Goal: Understand process/instructions: Learn about a topic

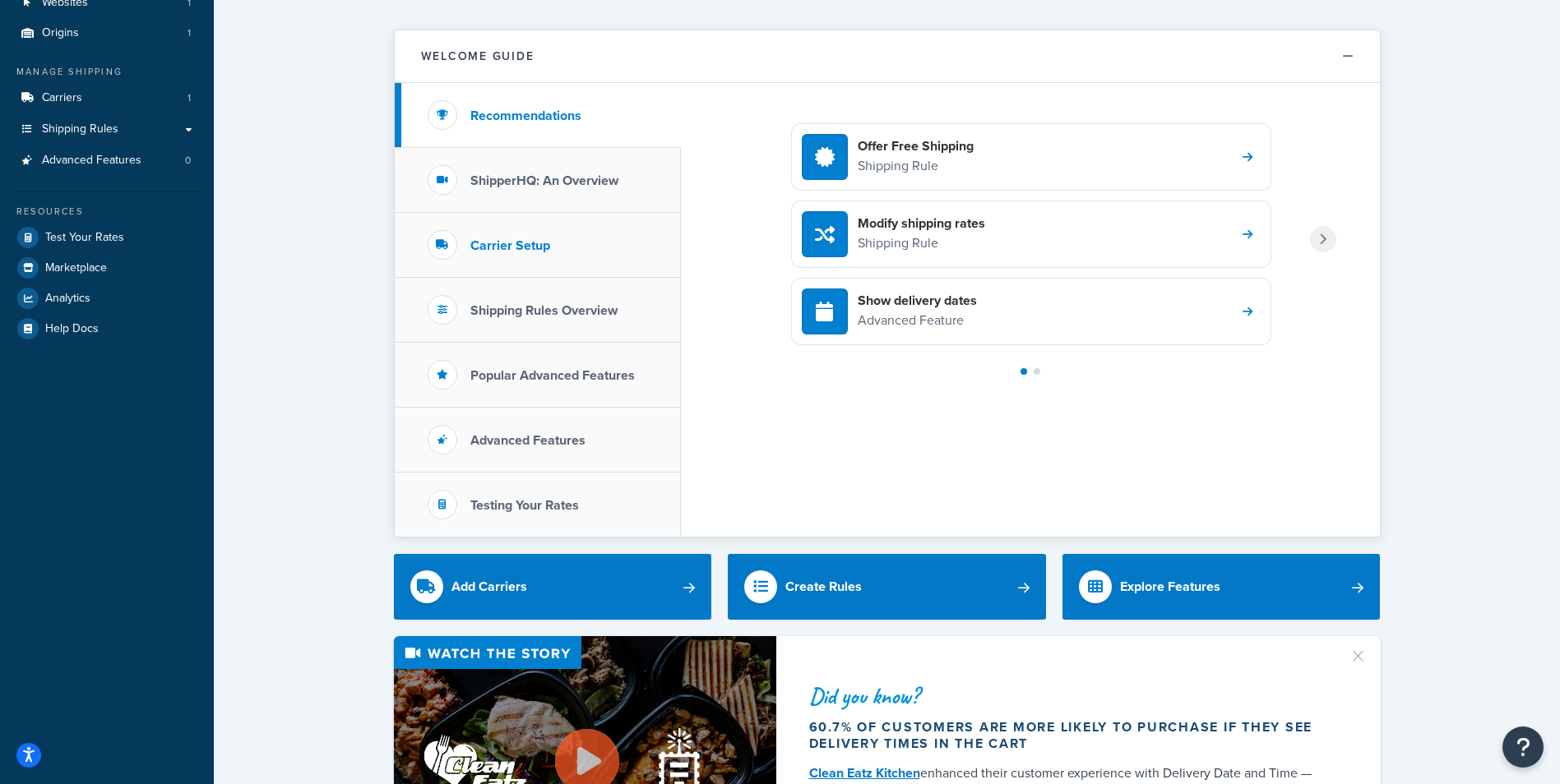
scroll to position [164, 0]
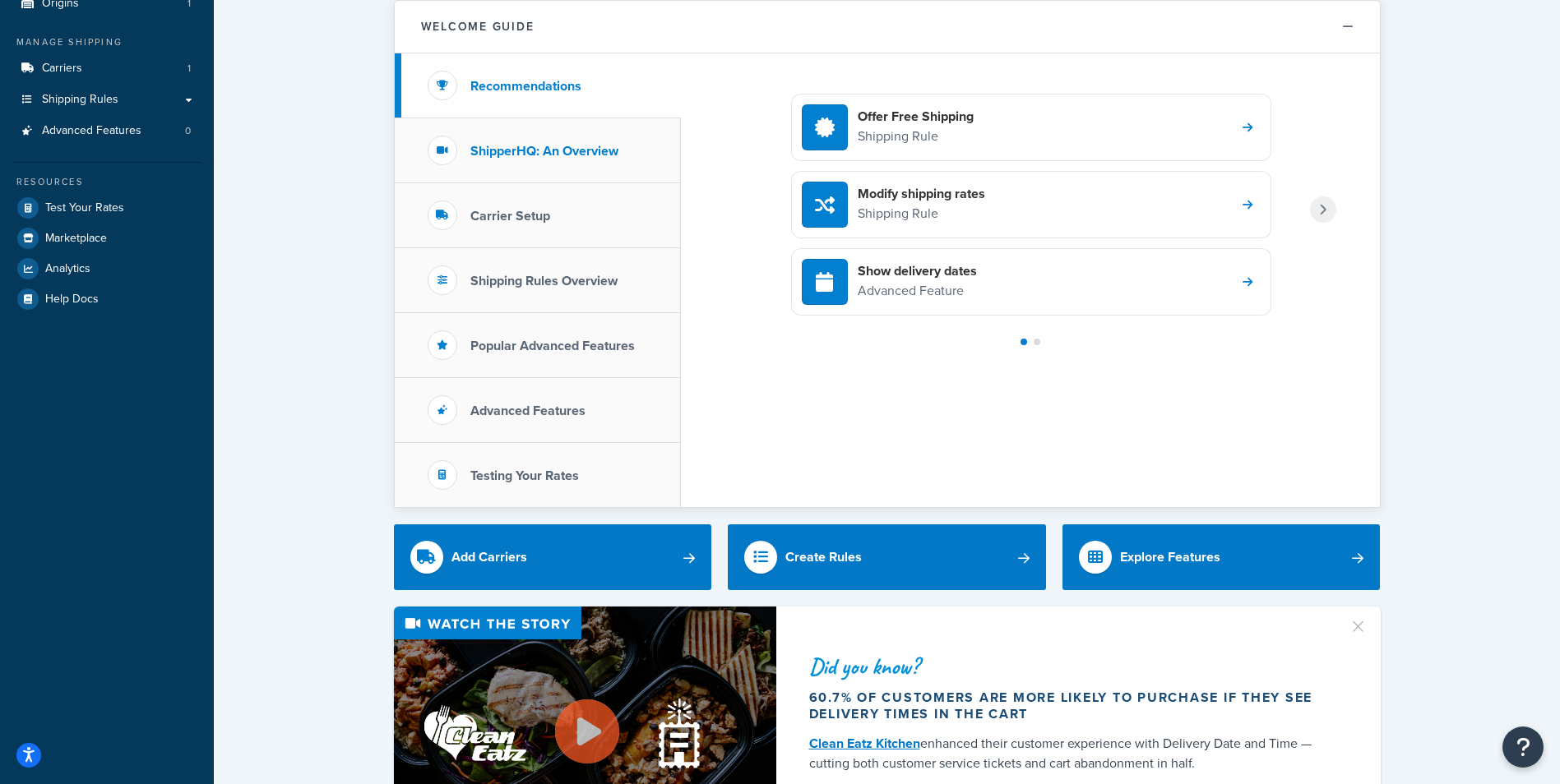
click at [625, 154] on li "ShipperHQ: An Overview" at bounding box center [538, 151] width 286 height 65
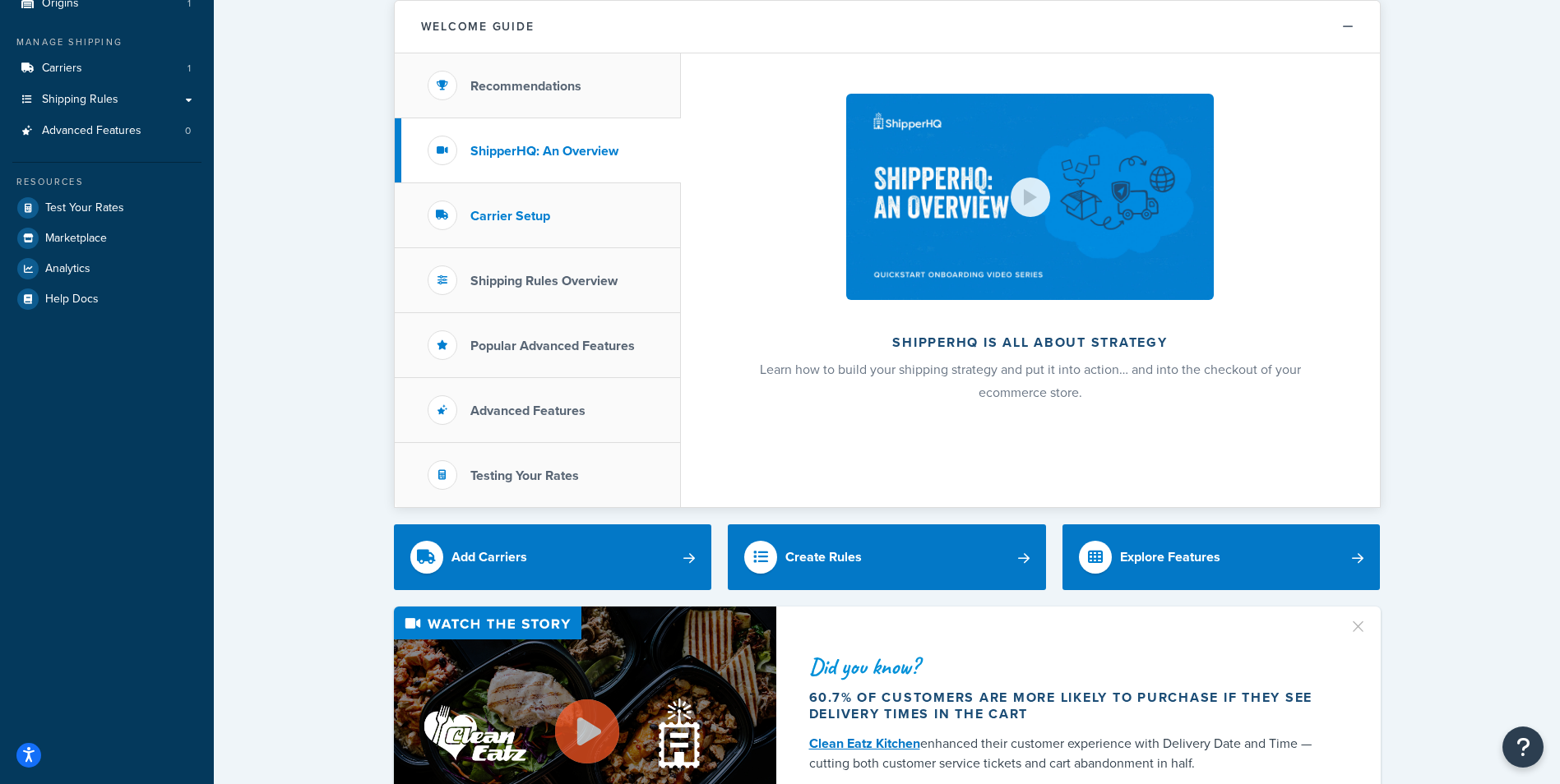
click at [596, 209] on li "Carrier Setup" at bounding box center [538, 216] width 286 height 65
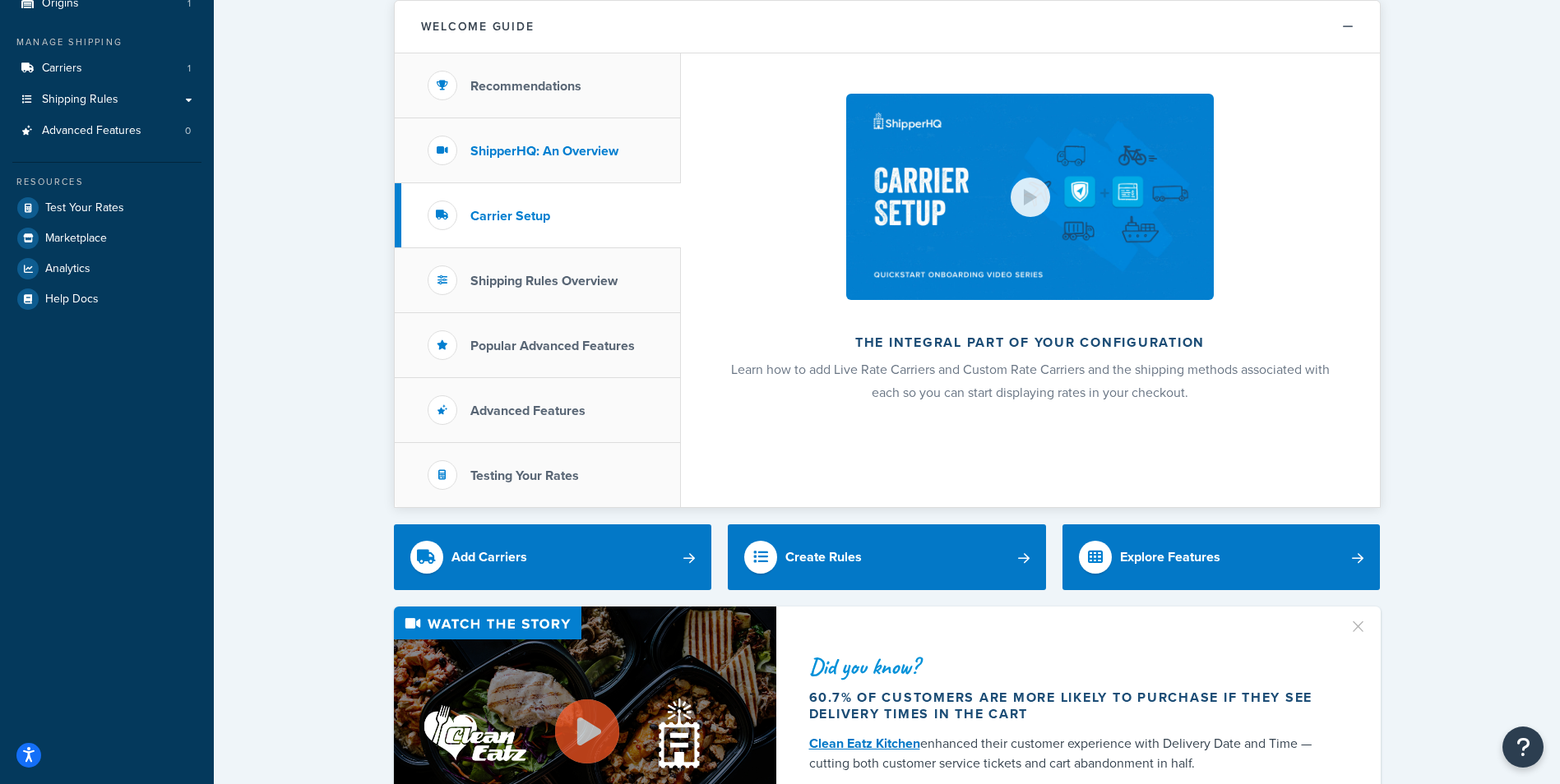
click at [591, 151] on h3 "ShipperHQ: An Overview" at bounding box center [545, 151] width 148 height 14
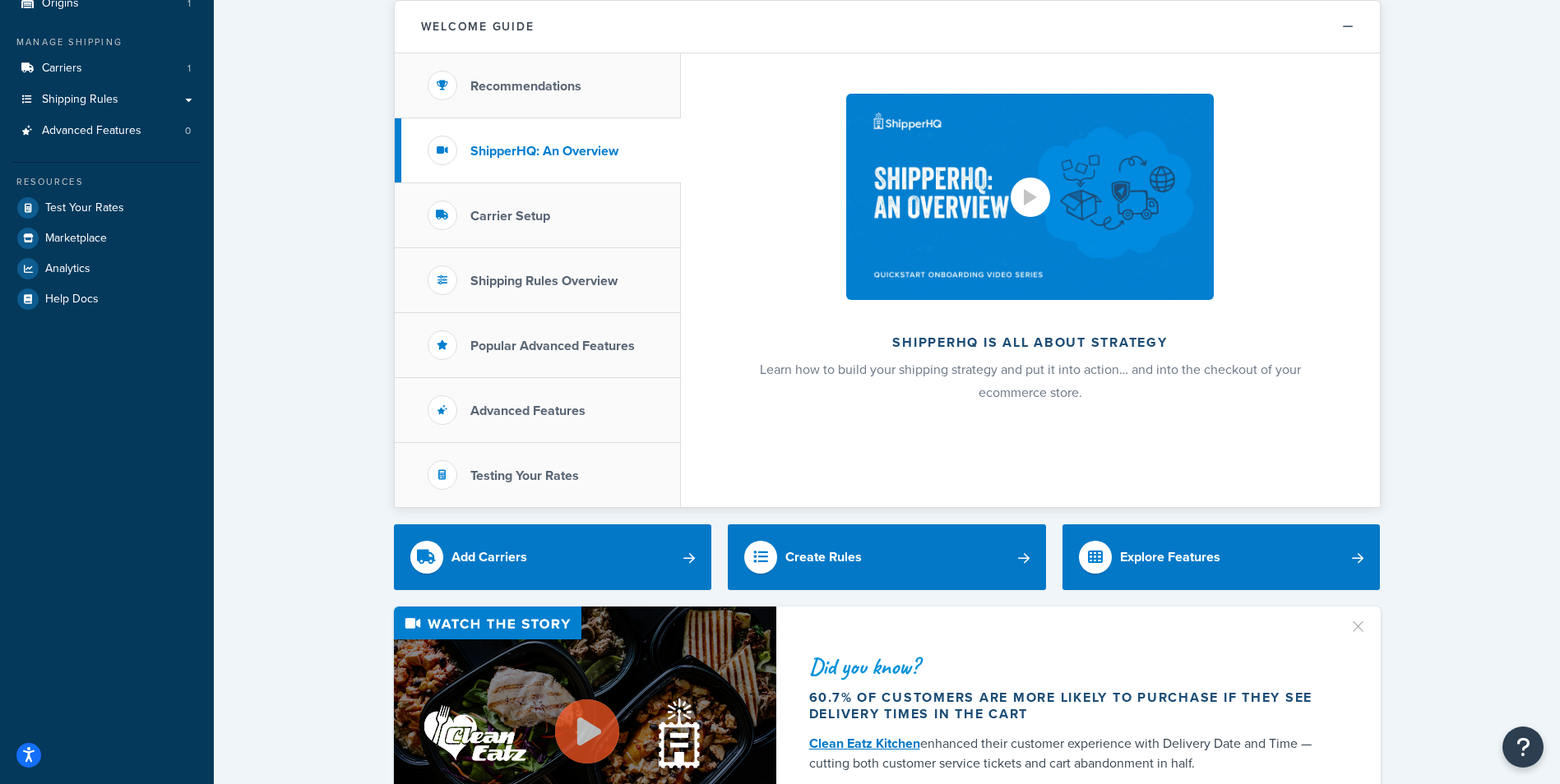
click at [1022, 205] on div at bounding box center [1030, 197] width 39 height 39
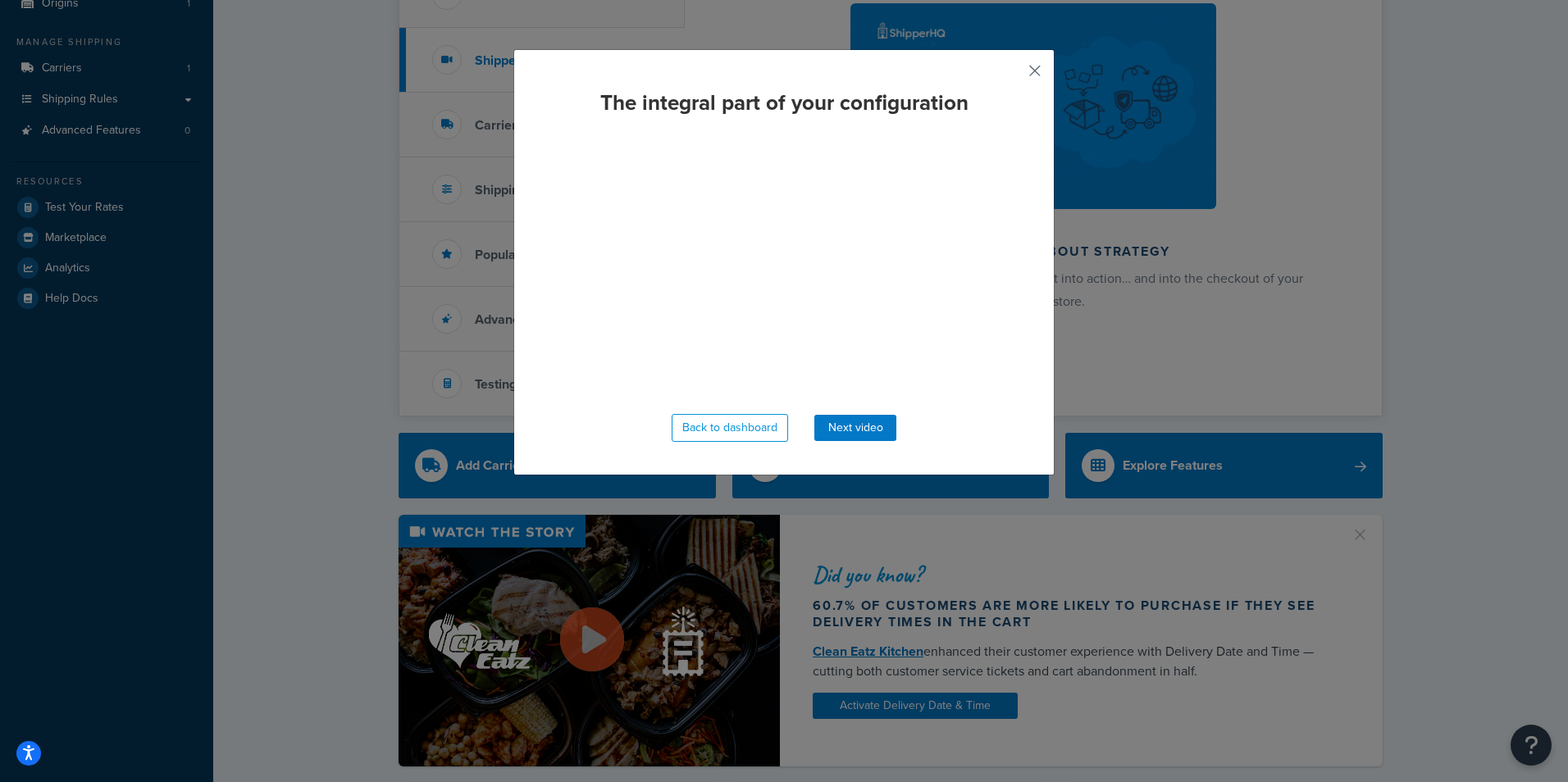
click at [1013, 75] on button "button" at bounding box center [1010, 76] width 4 height 4
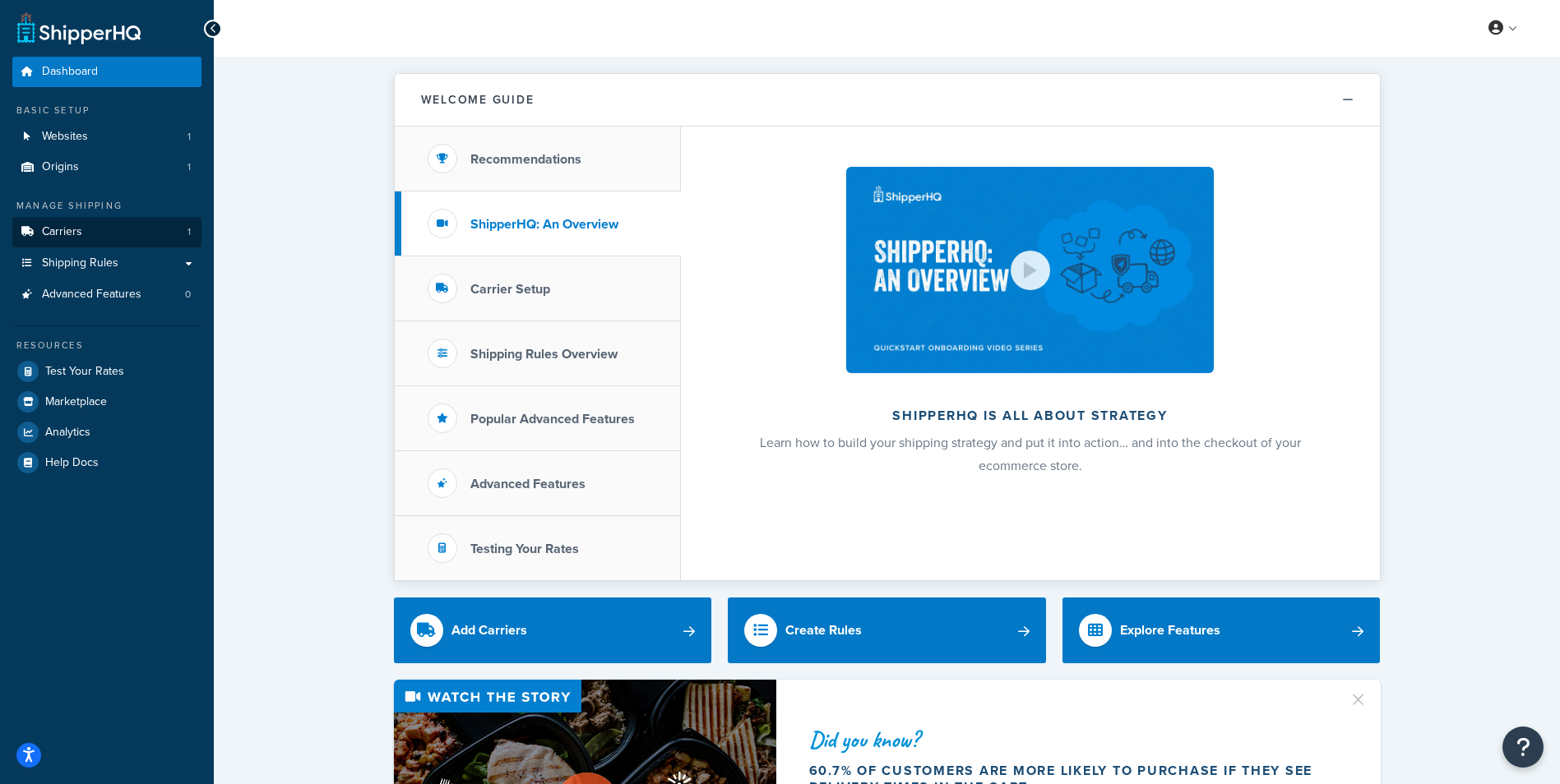
scroll to position [0, 0]
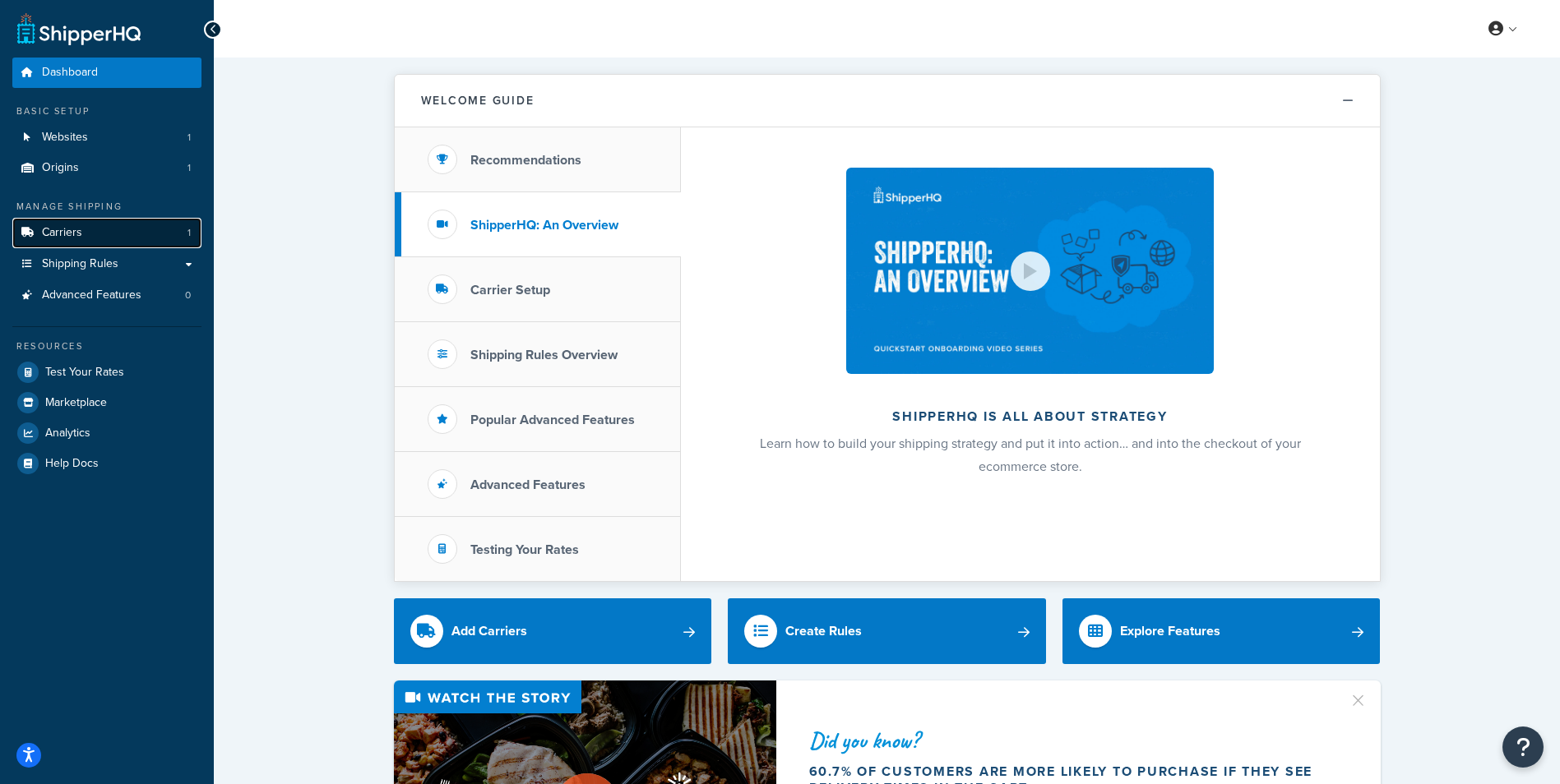
click at [74, 238] on span "Carriers" at bounding box center [61, 233] width 40 height 14
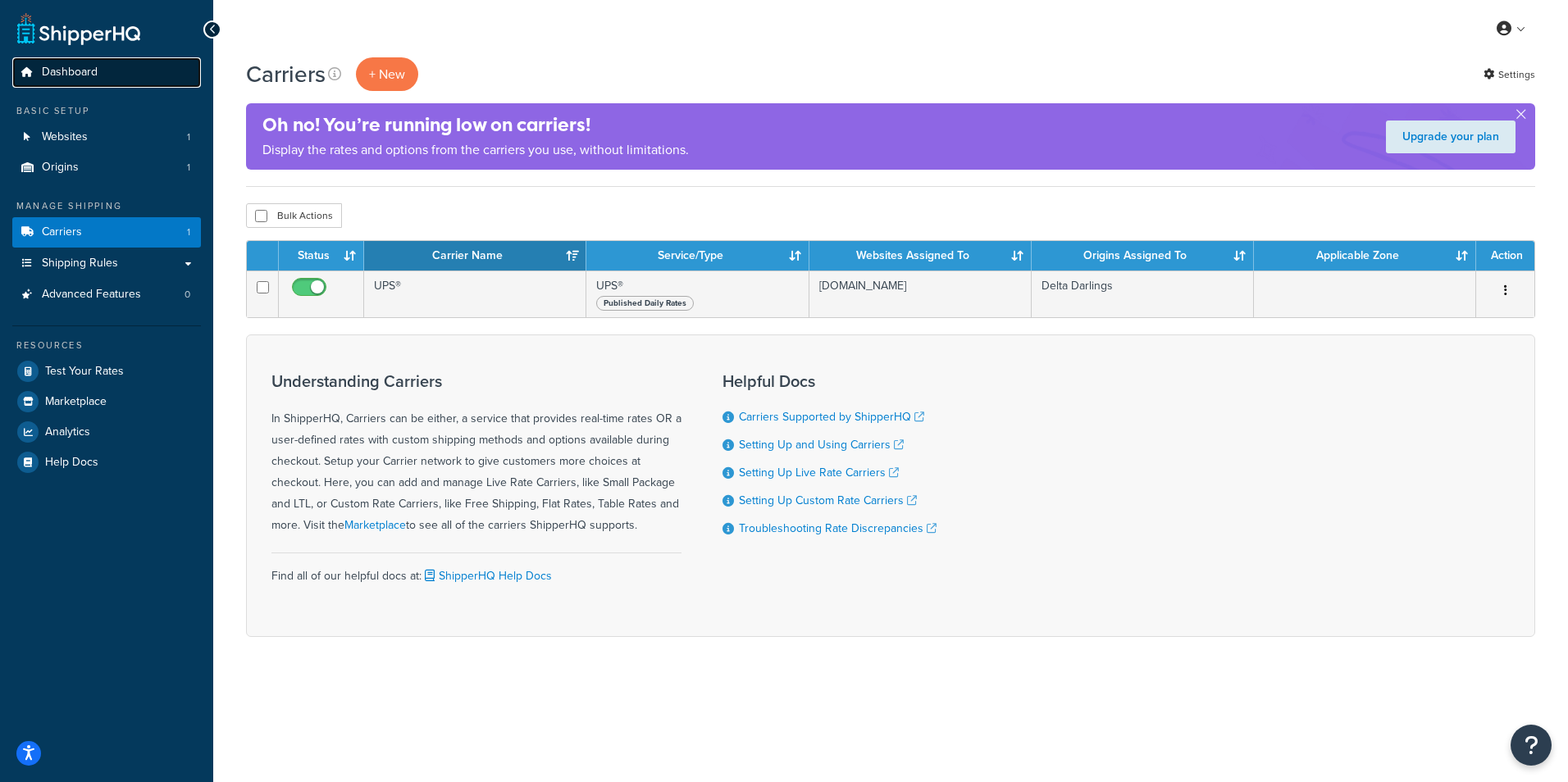
click at [91, 79] on span "Dashboard" at bounding box center [70, 72] width 56 height 14
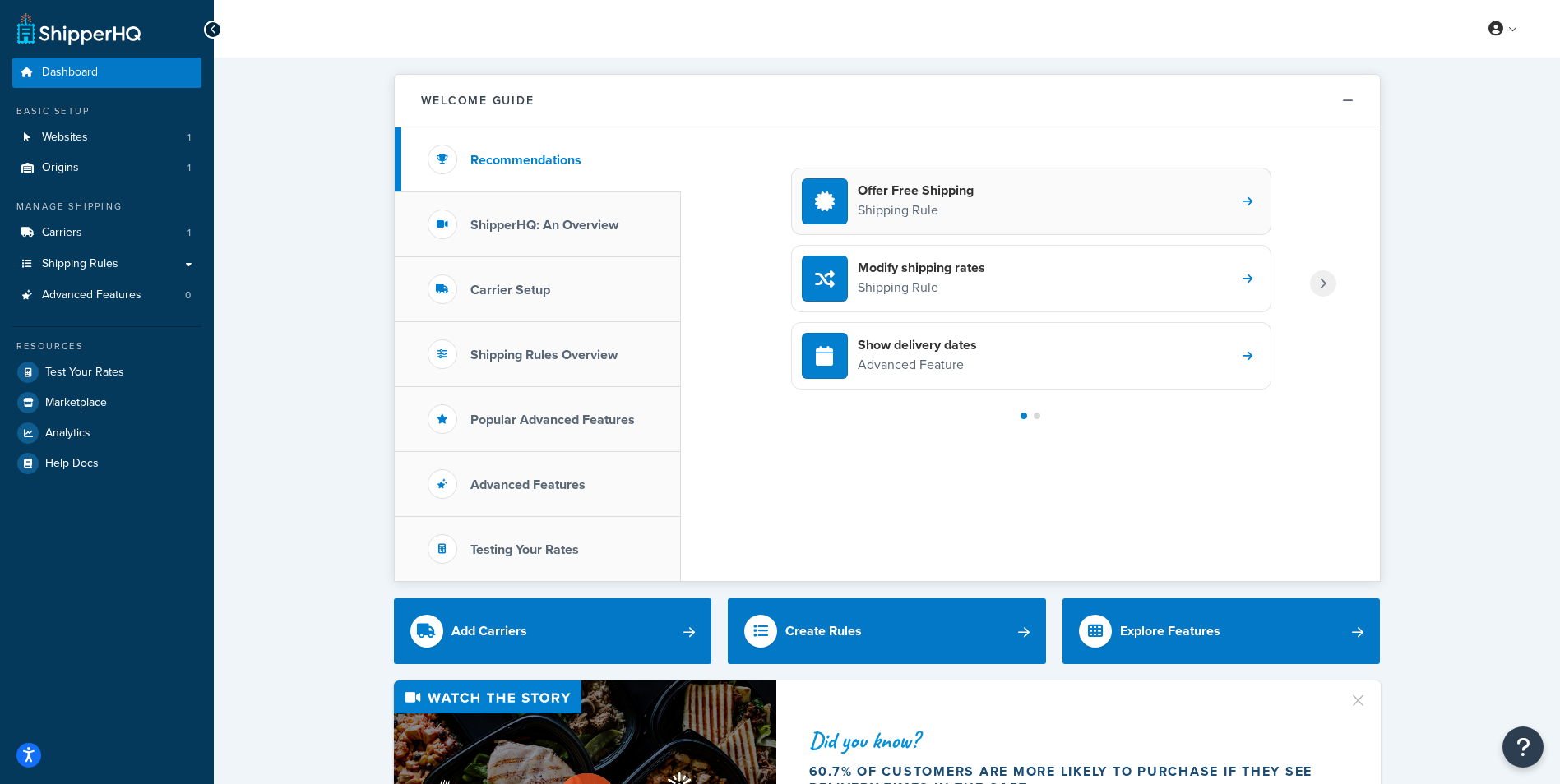
click at [898, 202] on p "Shipping Rule" at bounding box center [916, 210] width 116 height 21
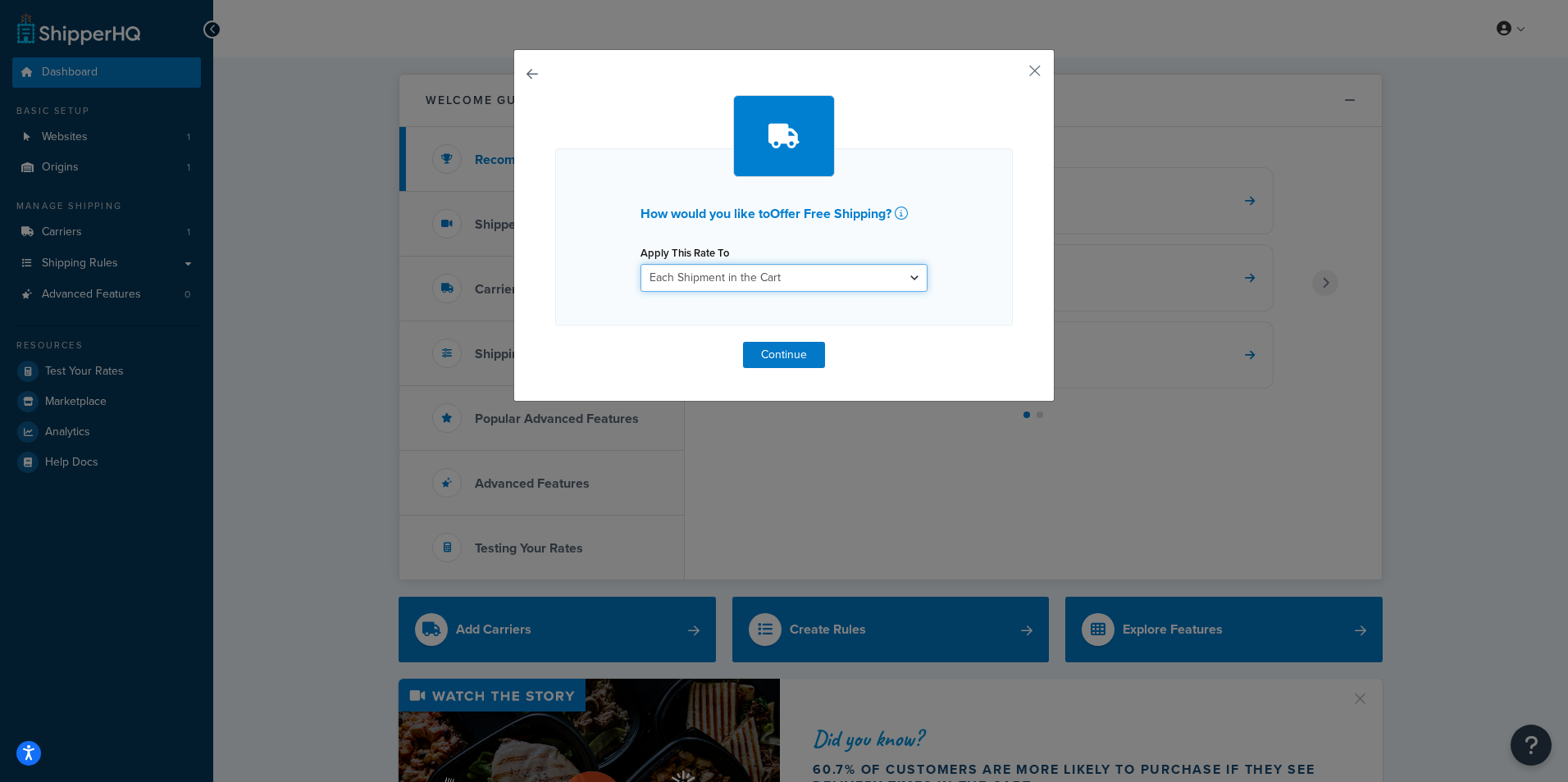
click at [849, 276] on select "Each Shipment in the Cart Each Shipping Group in the Cart Each Item within a Sh…" at bounding box center [784, 278] width 287 height 28
click at [1013, 75] on button "button" at bounding box center [1010, 76] width 4 height 4
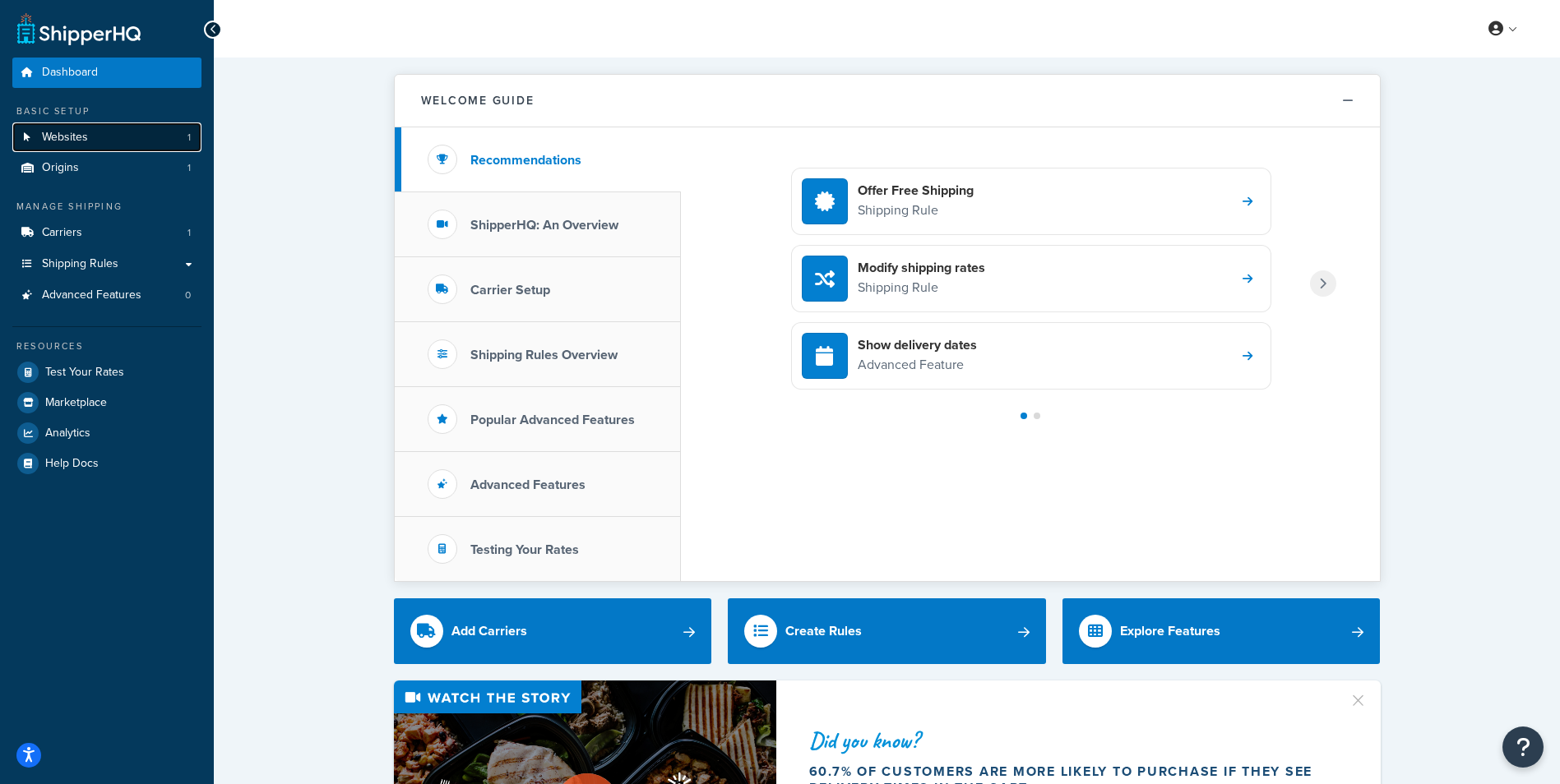
click at [94, 141] on link "Websites 1" at bounding box center [107, 138] width 189 height 31
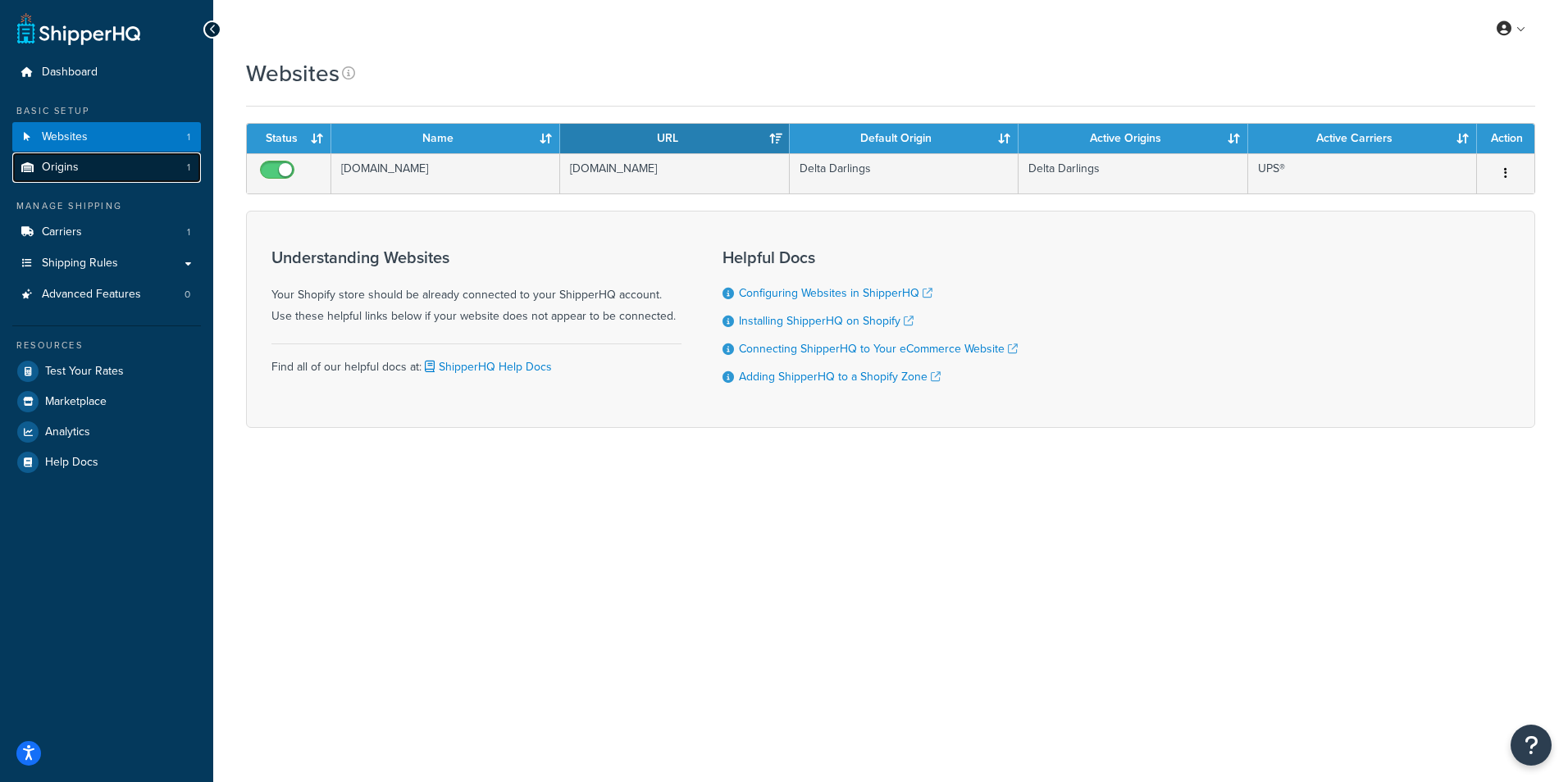
click at [88, 173] on link "Origins 1" at bounding box center [106, 167] width 189 height 31
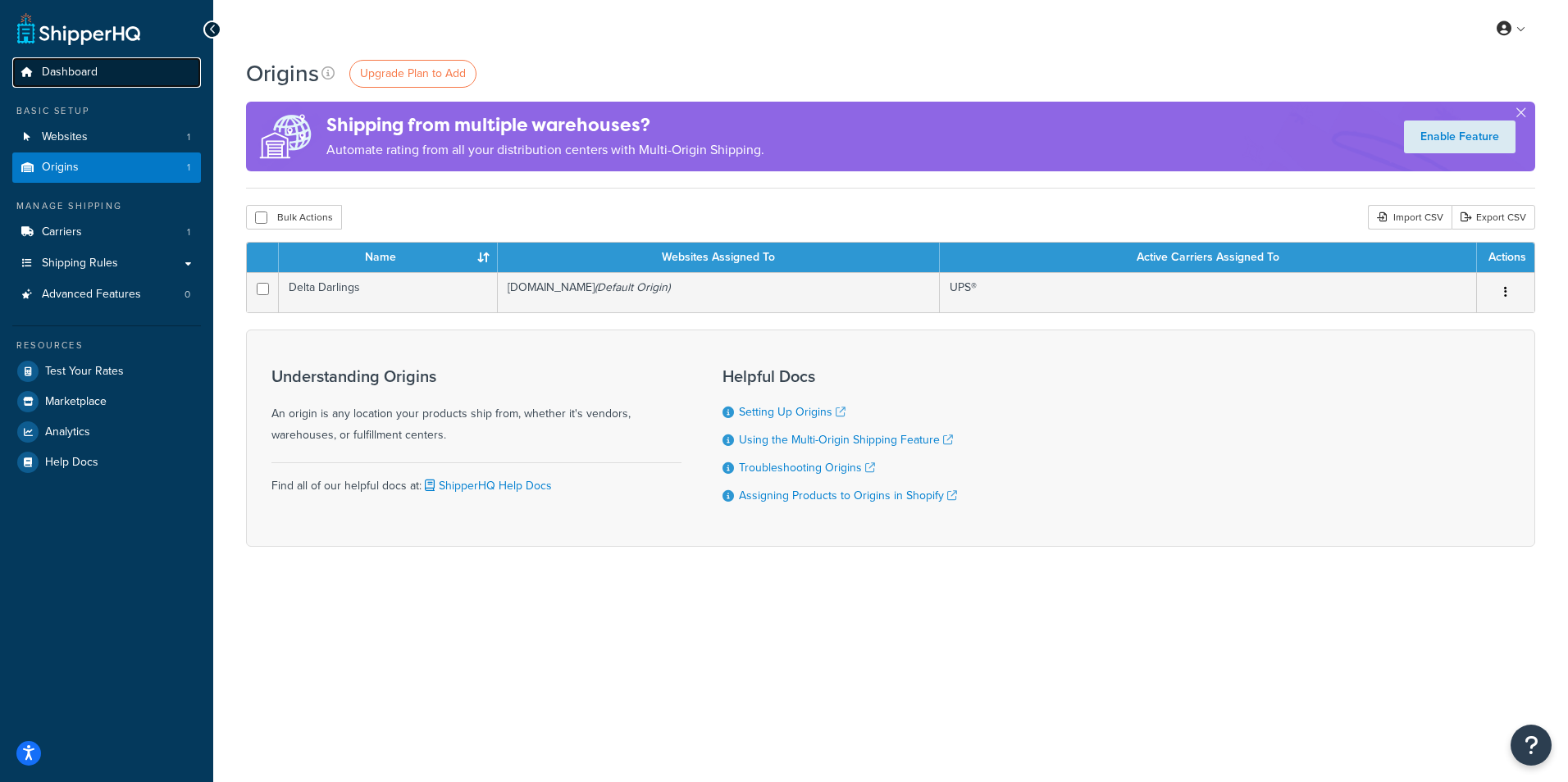
click at [91, 76] on span "Dashboard" at bounding box center [70, 72] width 56 height 14
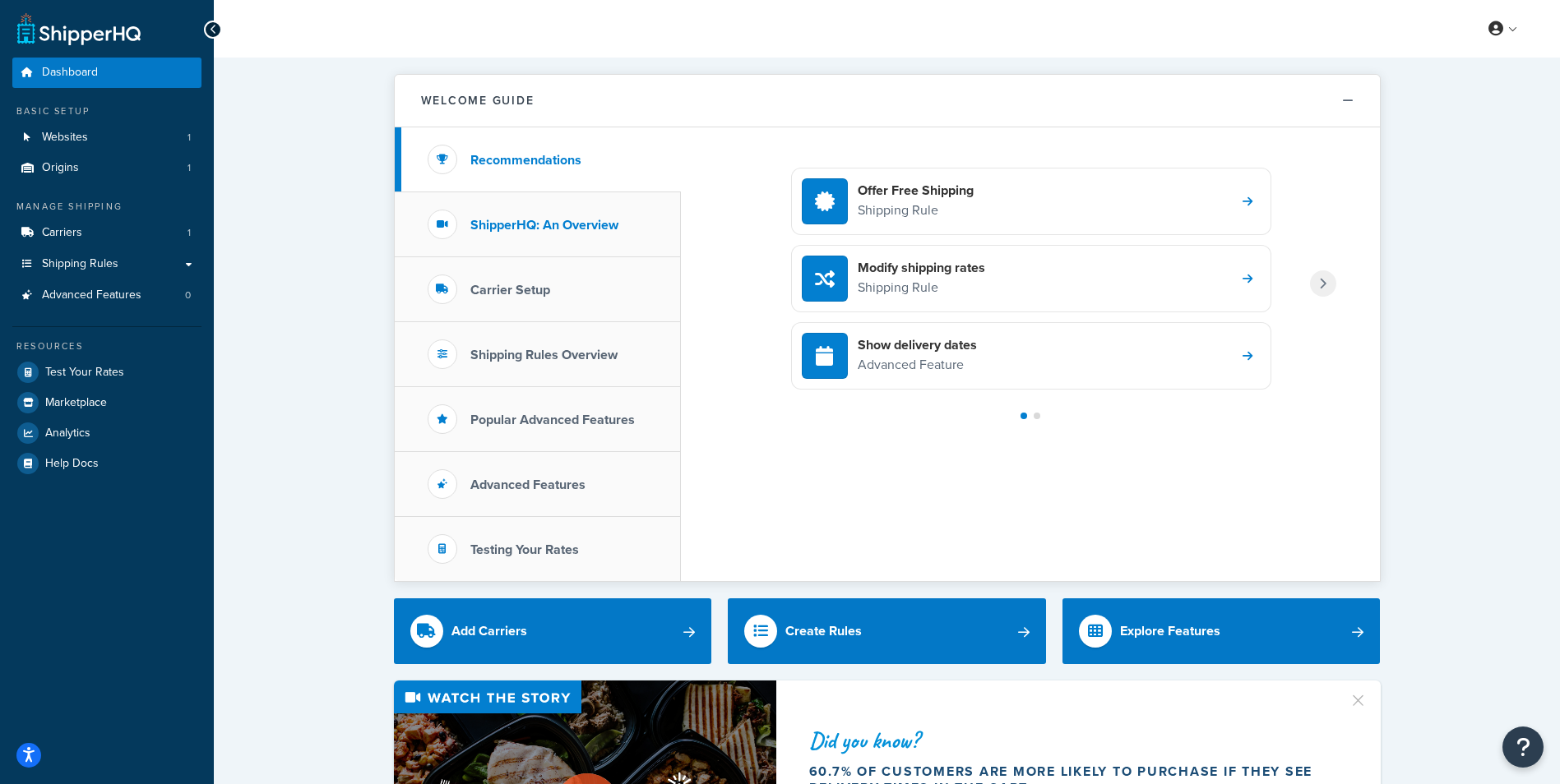
click at [576, 237] on li "ShipperHQ: An Overview" at bounding box center [538, 225] width 286 height 65
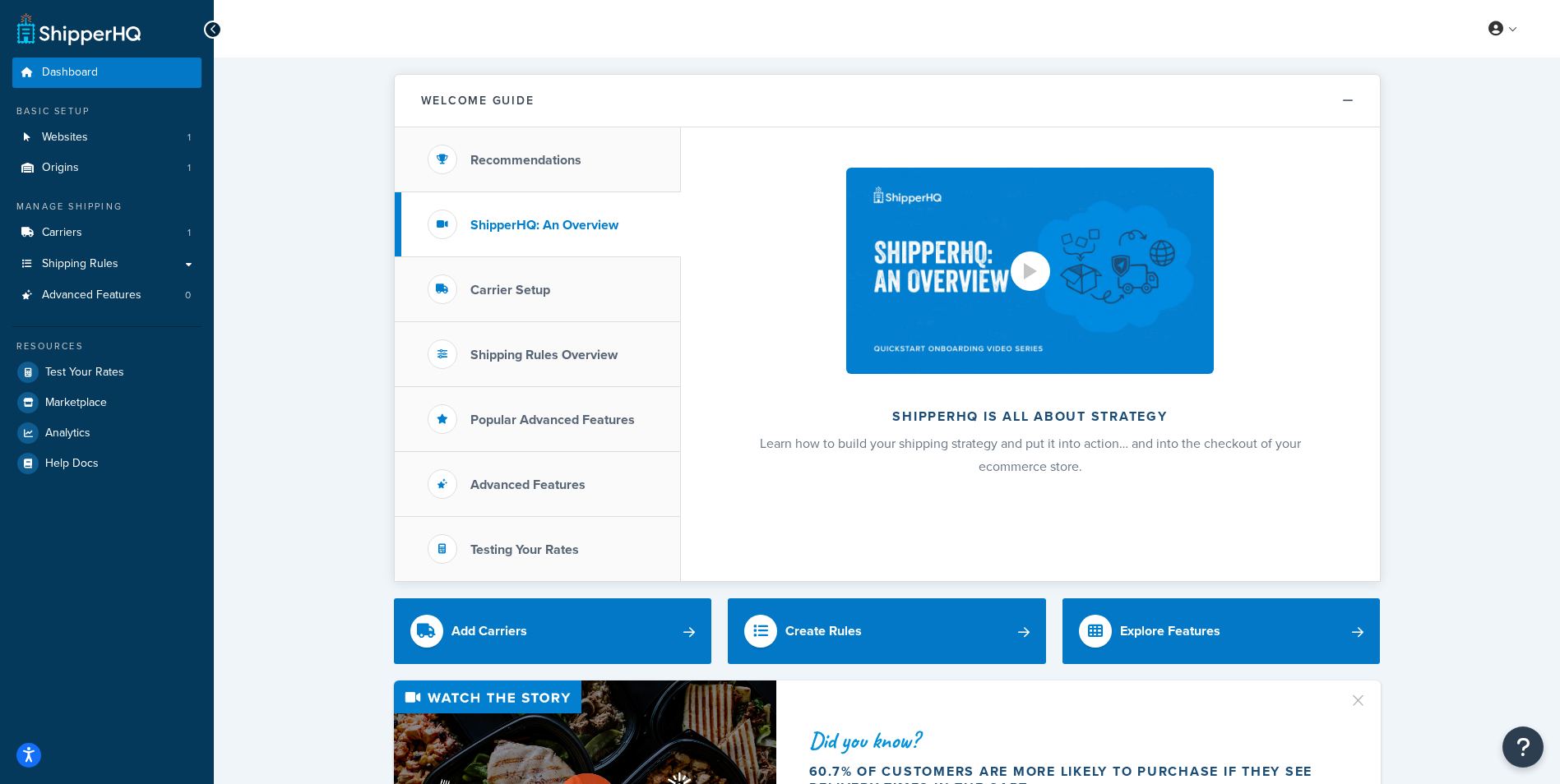
click at [1031, 257] on div at bounding box center [1030, 271] width 39 height 39
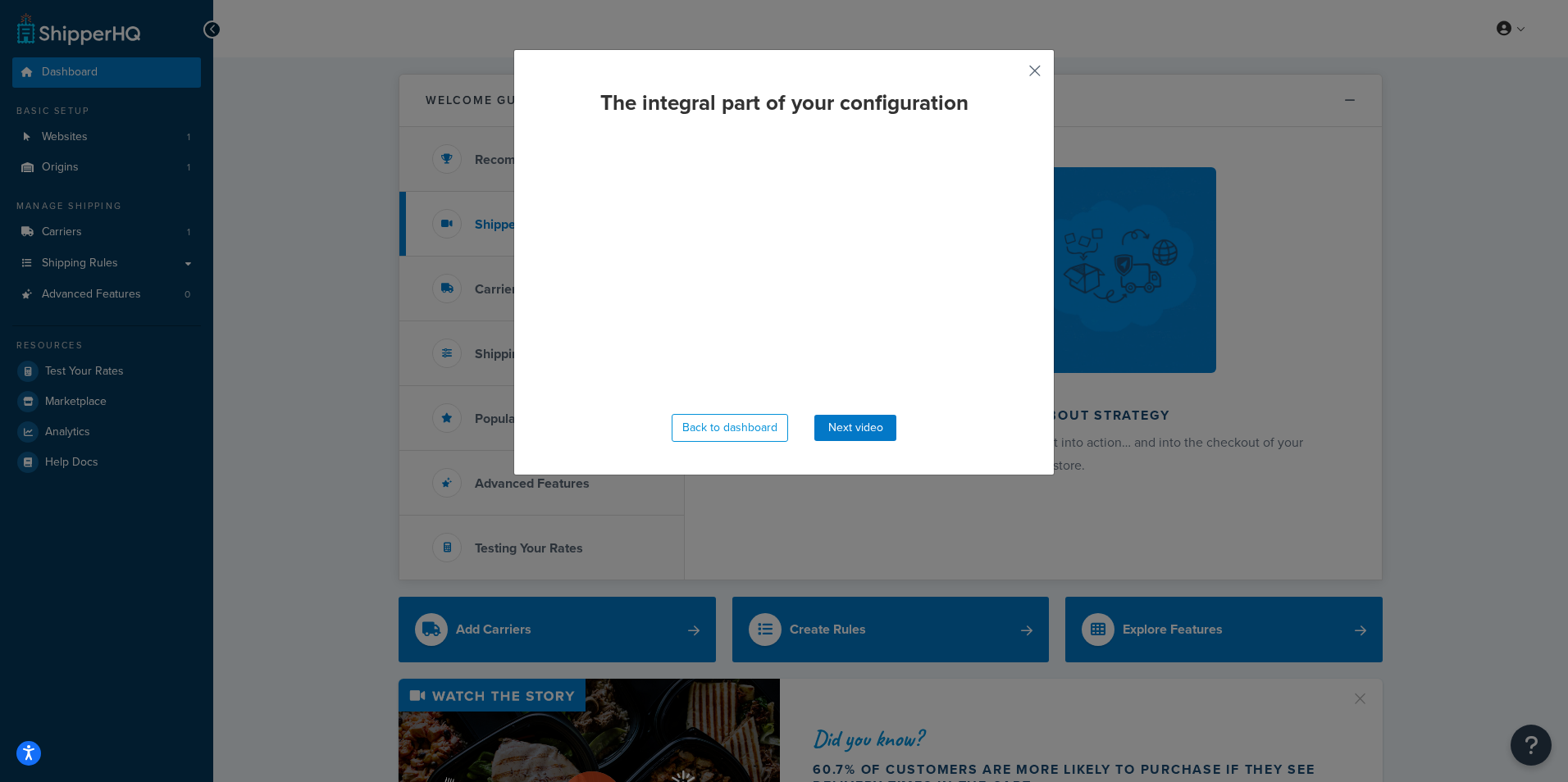
click at [1013, 75] on button "button" at bounding box center [1010, 76] width 4 height 4
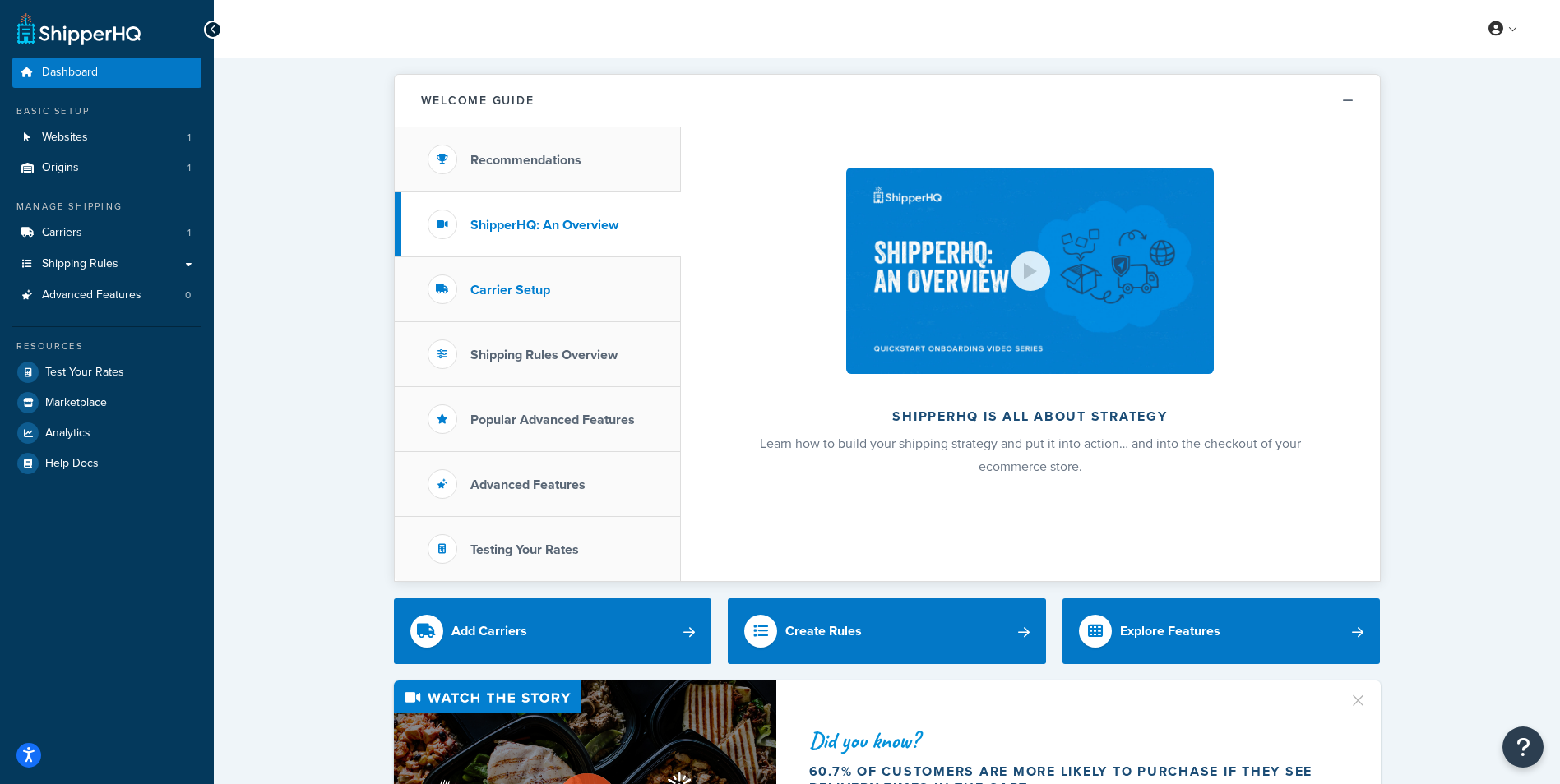
click at [604, 289] on li "Carrier Setup" at bounding box center [538, 290] width 286 height 65
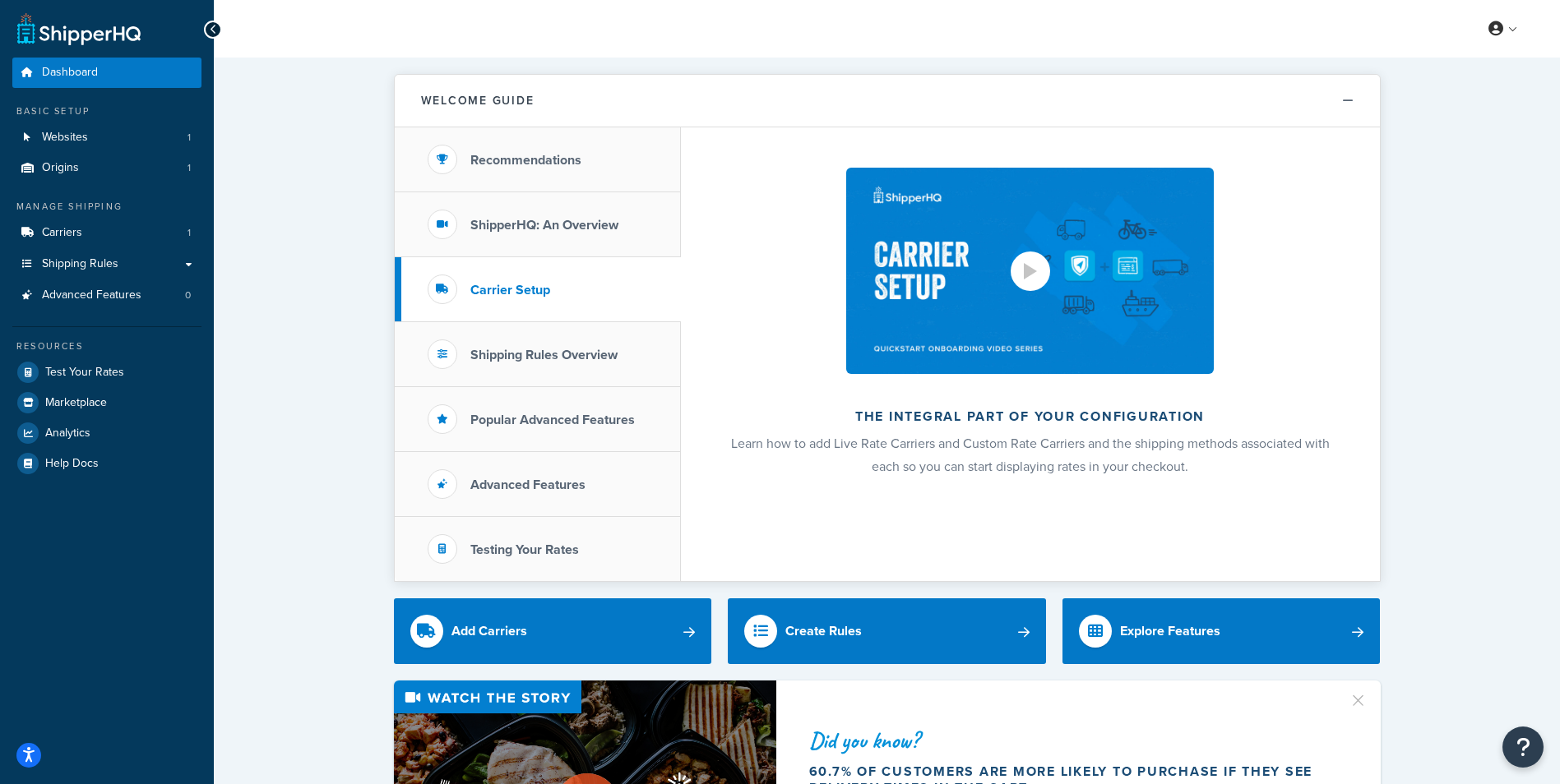
click at [1076, 280] on img at bounding box center [1030, 271] width 367 height 206
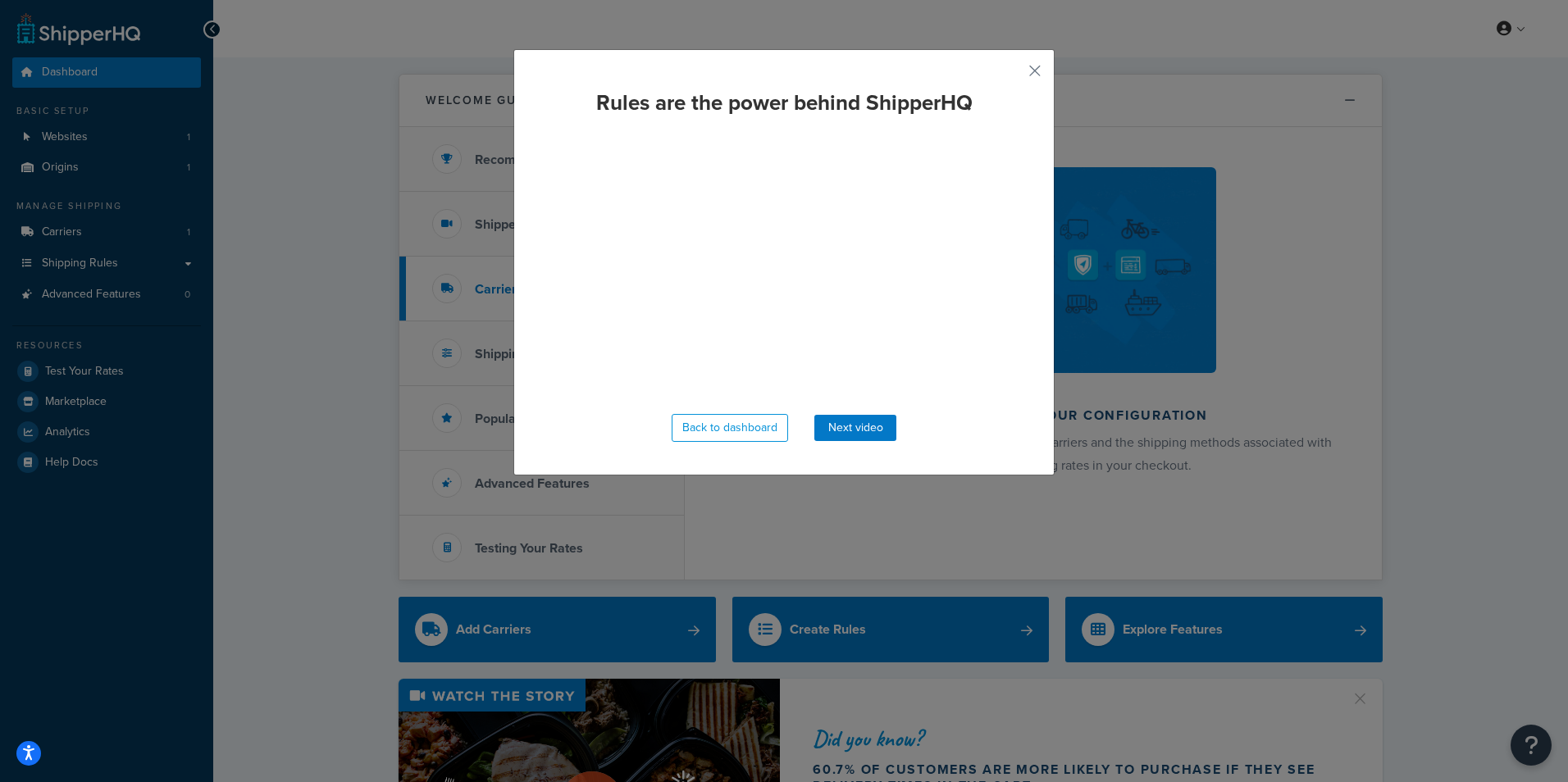
click at [1036, 69] on div "Rules are the power behind ShipperHQ Back to dashboard Next video" at bounding box center [784, 263] width 542 height 427
click at [1013, 75] on button "button" at bounding box center [1010, 76] width 4 height 4
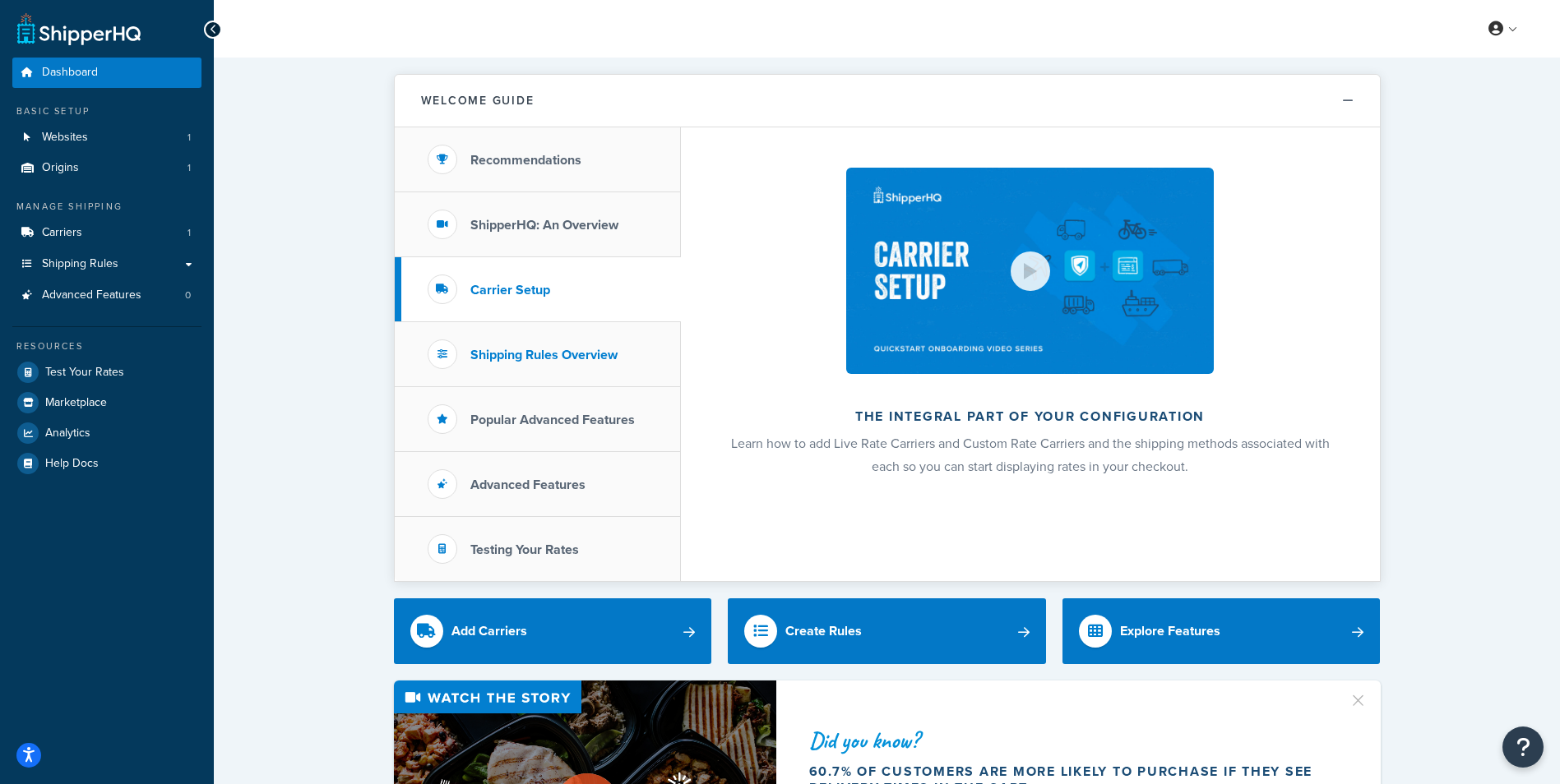
click at [590, 368] on li "Shipping Rules Overview" at bounding box center [538, 355] width 286 height 65
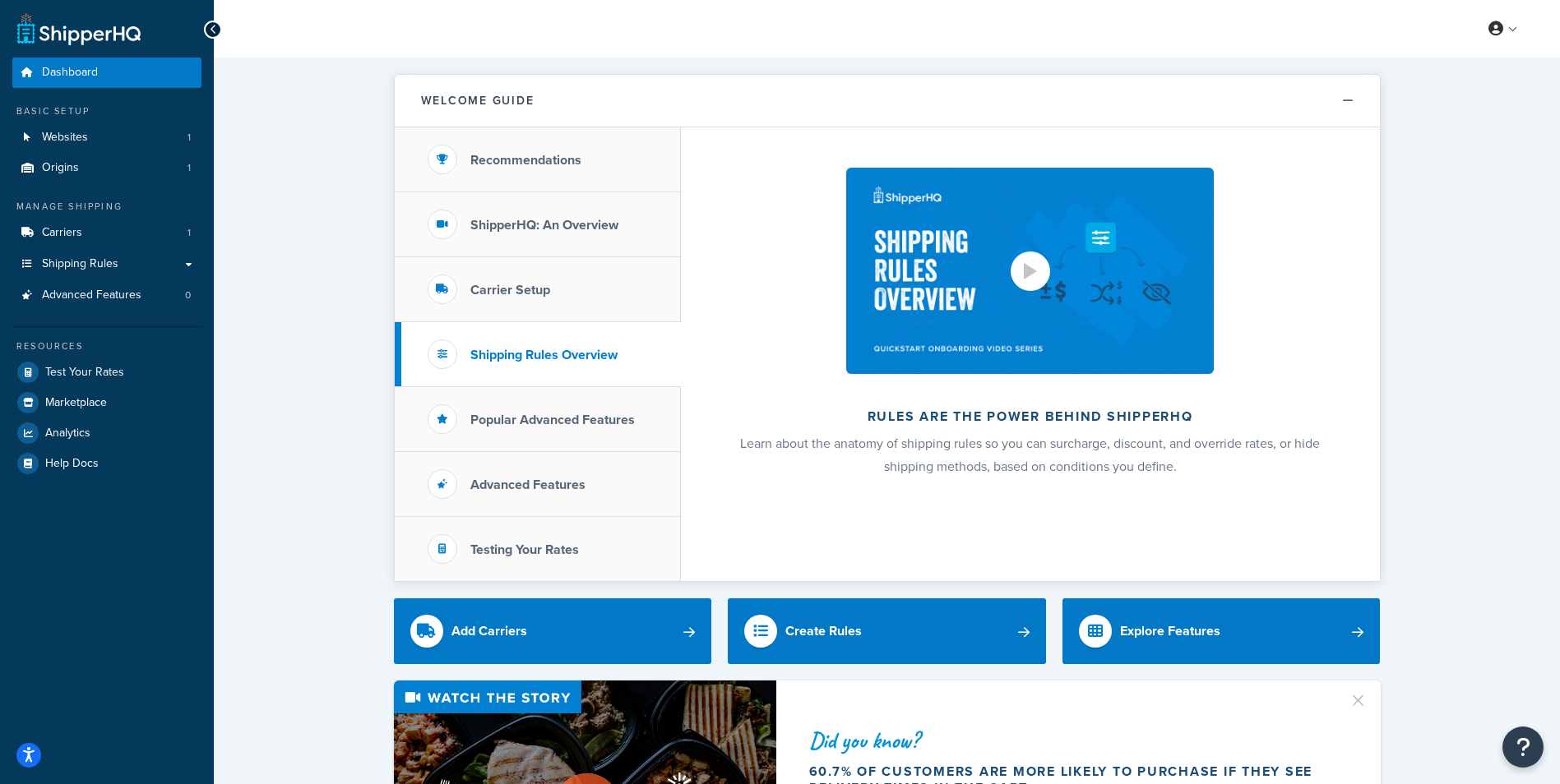
click at [1036, 293] on img at bounding box center [1030, 271] width 367 height 206
